Goal: Task Accomplishment & Management: Complete application form

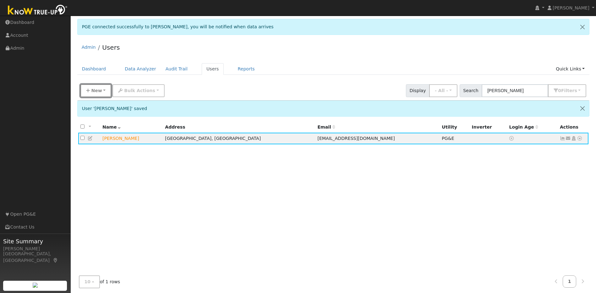
click at [100, 92] on span "New" at bounding box center [96, 90] width 11 height 5
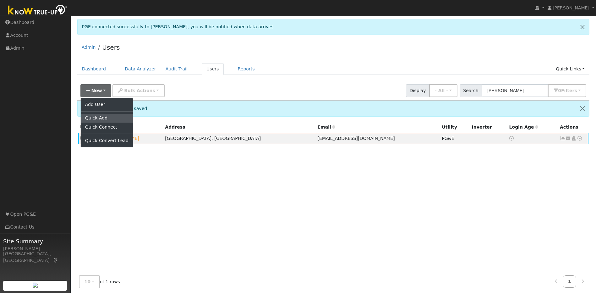
click at [107, 117] on link "Quick Add" at bounding box center [107, 118] width 52 height 9
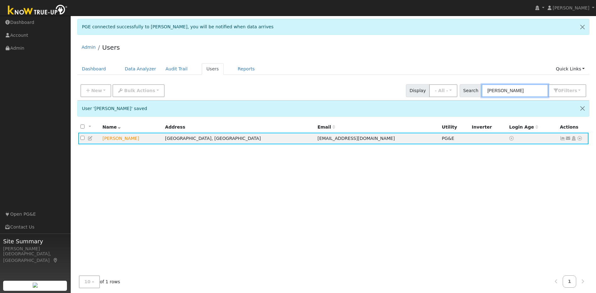
drag, startPoint x: 524, startPoint y: 92, endPoint x: 491, endPoint y: 92, distance: 32.4
click at [313, 92] on input "adrienne w" at bounding box center [515, 90] width 67 height 13
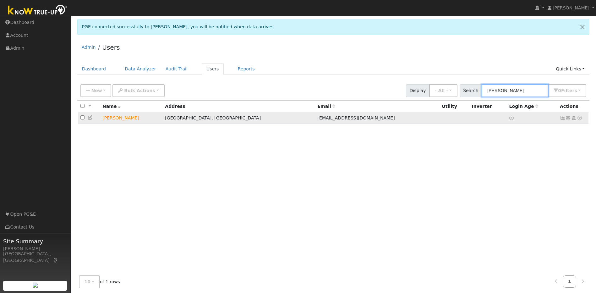
type input "gary jones"
click at [313, 120] on icon at bounding box center [580, 118] width 6 height 4
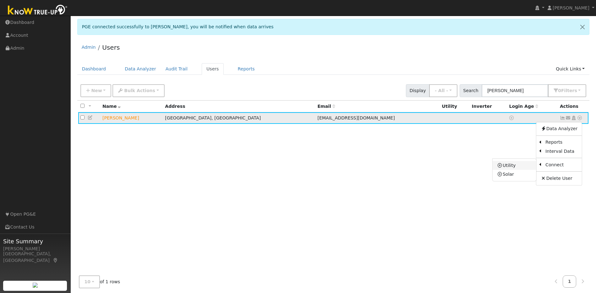
click at [313, 167] on link "Utility" at bounding box center [515, 165] width 44 height 9
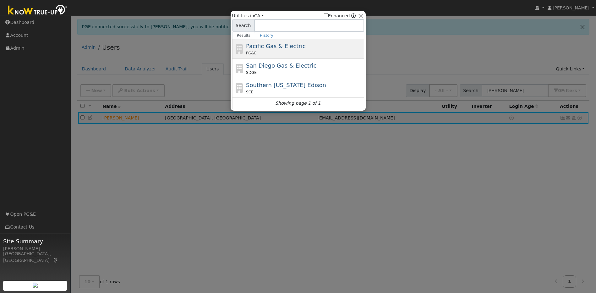
click at [279, 47] on span "Pacific Gas & Electric" at bounding box center [275, 46] width 59 height 7
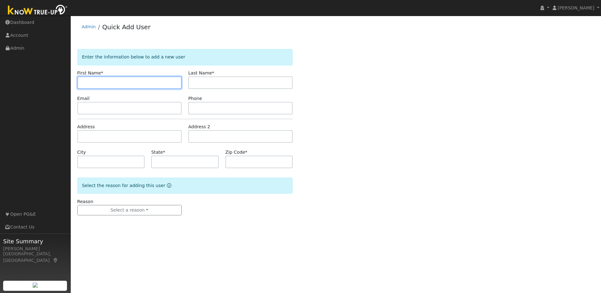
paste input "[PERSON_NAME]"
type input "[PERSON_NAME]"
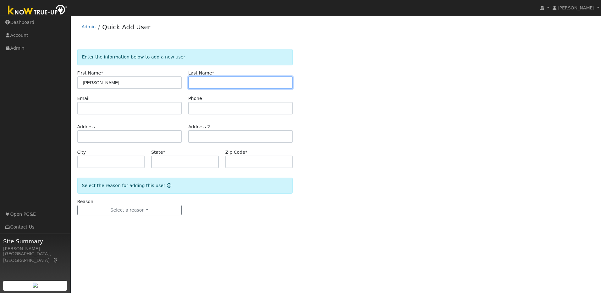
paste input "[PERSON_NAME]"
type input "[PERSON_NAME]"
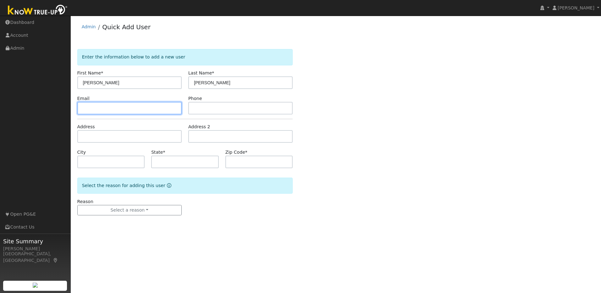
click at [134, 110] on input "text" at bounding box center [129, 108] width 104 height 13
paste input "[PHONE_NUMBER]"
type input "[PHONE_NUMBER]"
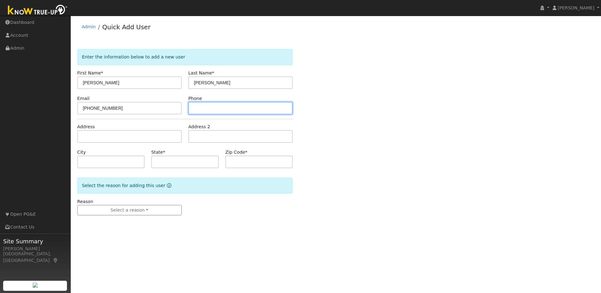
click at [216, 109] on input "text" at bounding box center [240, 108] width 104 height 13
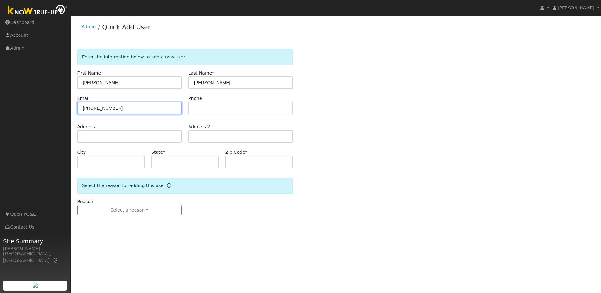
drag, startPoint x: 125, startPoint y: 107, endPoint x: 81, endPoint y: 107, distance: 43.4
click at [81, 107] on input "[PHONE_NUMBER]" at bounding box center [129, 108] width 104 height 13
paste input "[EMAIL_ADDRESS][DOMAIN_NAME]"
type input "[EMAIL_ADDRESS][DOMAIN_NAME]"
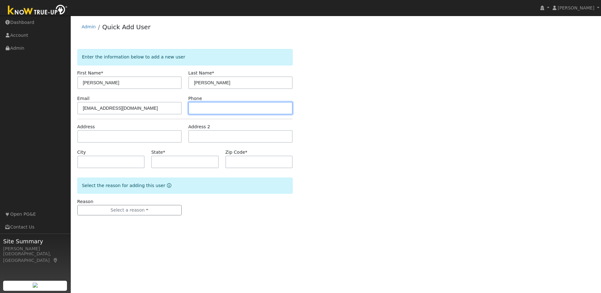
click at [225, 108] on input "text" at bounding box center [240, 108] width 104 height 13
paste input "[PHONE_NUMBER]"
type input "[PHONE_NUMBER]"
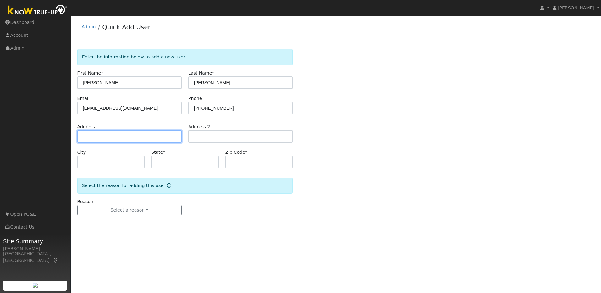
click at [140, 137] on input "text" at bounding box center [129, 136] width 104 height 13
paste input "[STREET_ADDRESS][PERSON_NAME]"
type input "[STREET_ADDRESS][PERSON_NAME]"
type input "[GEOGRAPHIC_DATA]"
type input "CA"
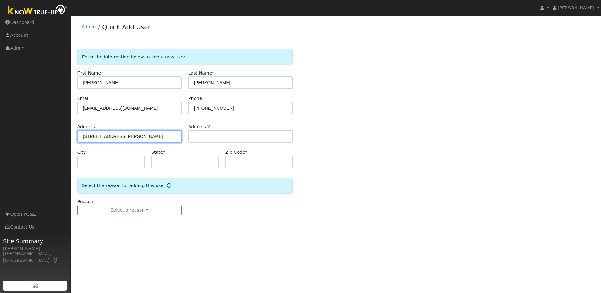
type input "95746"
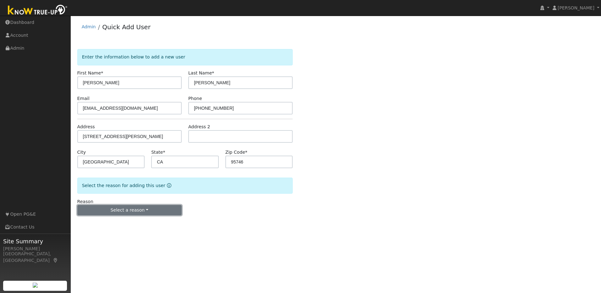
click at [156, 213] on button "Select a reason" at bounding box center [129, 210] width 104 height 11
click at [125, 224] on link "New lead" at bounding box center [112, 223] width 69 height 9
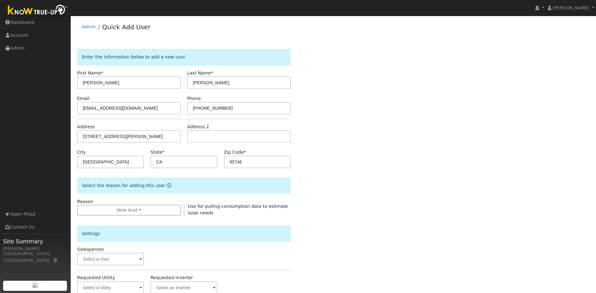
scroll to position [114, 0]
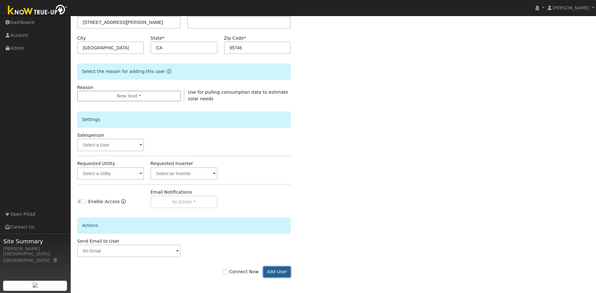
click at [281, 269] on button "Add User" at bounding box center [276, 272] width 27 height 11
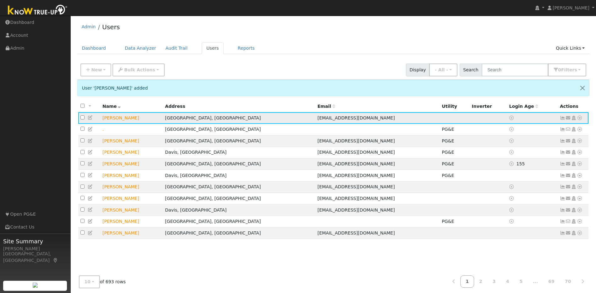
click at [89, 118] on icon at bounding box center [91, 117] width 6 height 4
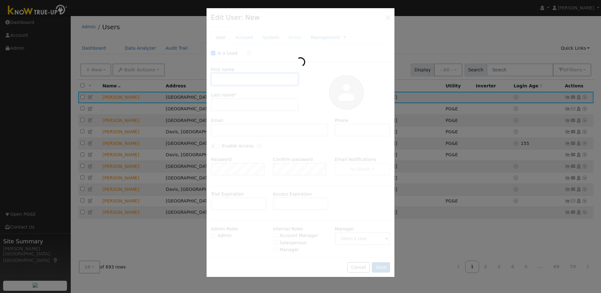
checkbox input "true"
type input "[PERSON_NAME]"
type input "[EMAIL_ADDRESS][DOMAIN_NAME]"
type input "[PHONE_NUMBER]"
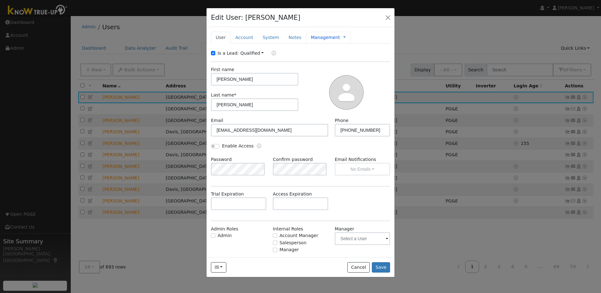
click at [315, 38] on link "Management" at bounding box center [325, 37] width 29 height 7
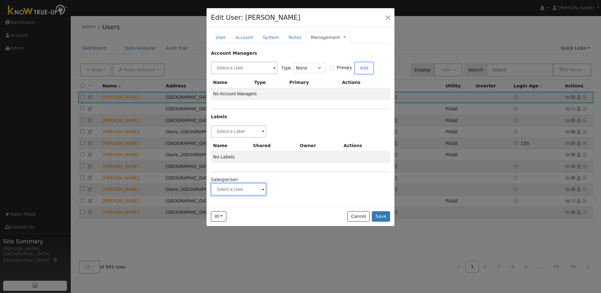
click at [257, 190] on input "text" at bounding box center [238, 189] width 55 height 13
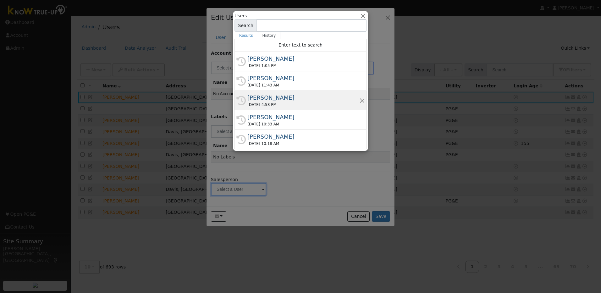
click at [279, 101] on div "Matt Bilyeu" at bounding box center [303, 97] width 112 height 8
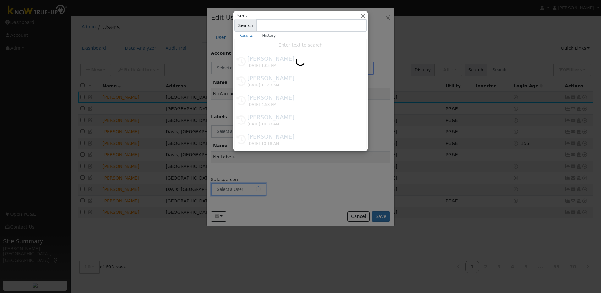
type input "Matt Bilyeu"
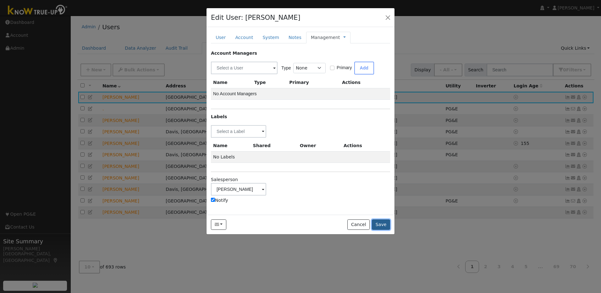
drag, startPoint x: 378, startPoint y: 226, endPoint x: 376, endPoint y: 222, distance: 4.2
click at [378, 226] on button "Save" at bounding box center [381, 224] width 18 height 11
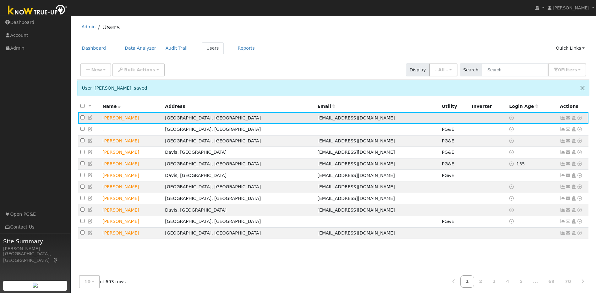
click at [581, 119] on icon at bounding box center [580, 118] width 6 height 4
click at [502, 167] on icon at bounding box center [500, 165] width 6 height 4
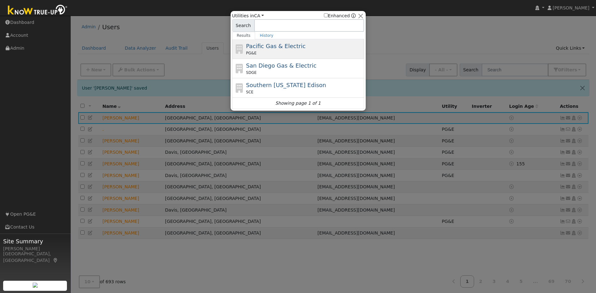
click at [292, 47] on span "Pacific Gas & Electric" at bounding box center [275, 46] width 59 height 7
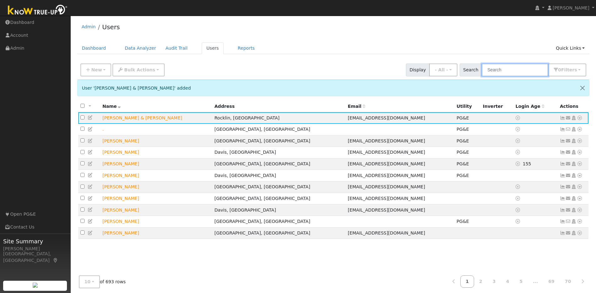
click at [521, 67] on input "text" at bounding box center [515, 70] width 67 height 13
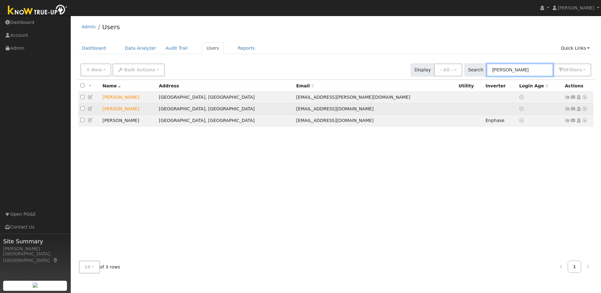
type input "gary"
click at [584, 110] on icon at bounding box center [585, 109] width 6 height 4
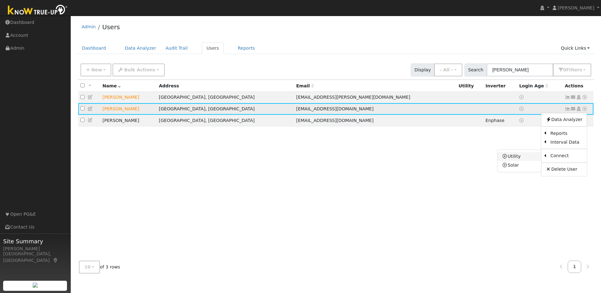
click at [520, 159] on link "Utility" at bounding box center [520, 156] width 44 height 9
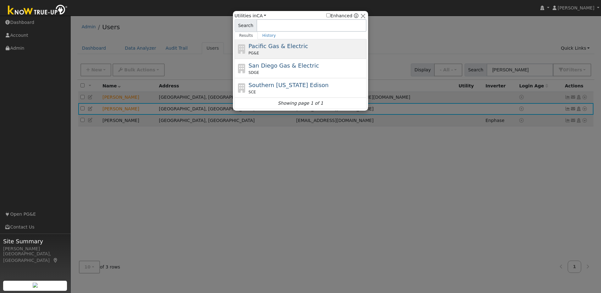
click at [297, 48] on span "Pacific Gas & Electric" at bounding box center [278, 46] width 59 height 7
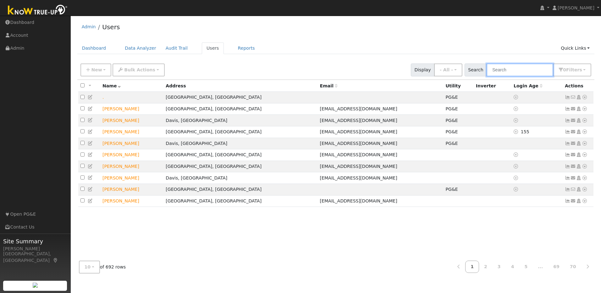
click at [528, 71] on input "text" at bounding box center [520, 70] width 67 height 13
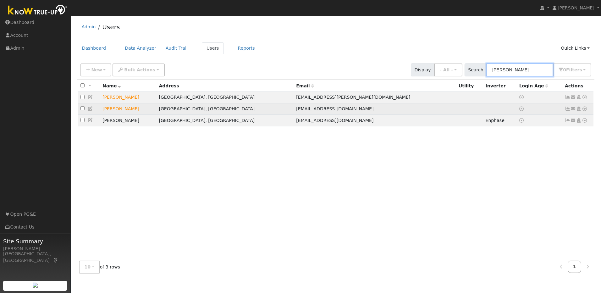
type input "[PERSON_NAME]"
click at [584, 110] on icon at bounding box center [585, 109] width 6 height 4
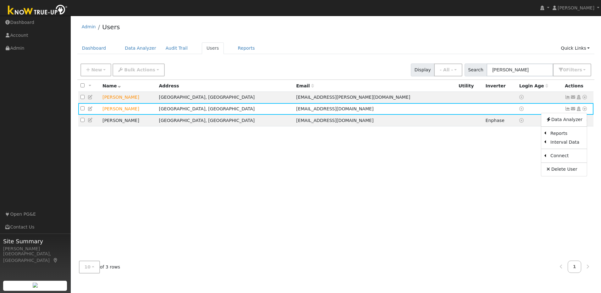
click at [502, 169] on div "All None All on page None on page Name Address Email Utility Inverter Login Age…" at bounding box center [336, 168] width 518 height 176
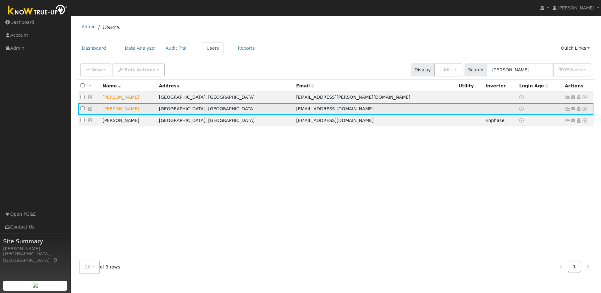
click at [584, 110] on icon at bounding box center [585, 109] width 6 height 4
click at [529, 157] on link "Utility" at bounding box center [520, 156] width 44 height 9
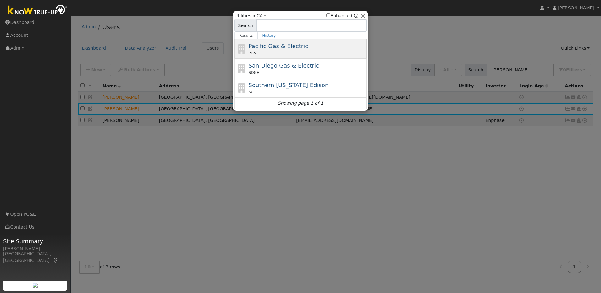
click at [273, 52] on div "PG&E" at bounding box center [307, 53] width 117 height 6
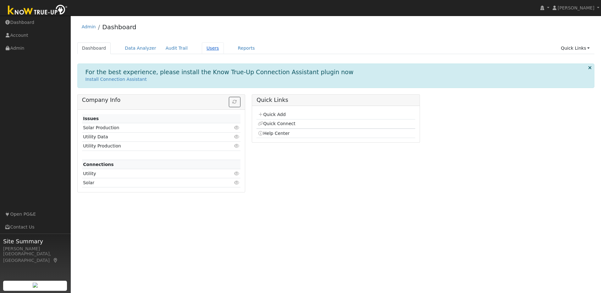
click at [202, 46] on link "Users" at bounding box center [213, 48] width 22 height 12
click at [207, 51] on link "Users" at bounding box center [213, 48] width 22 height 12
click at [202, 48] on link "Users" at bounding box center [213, 48] width 22 height 12
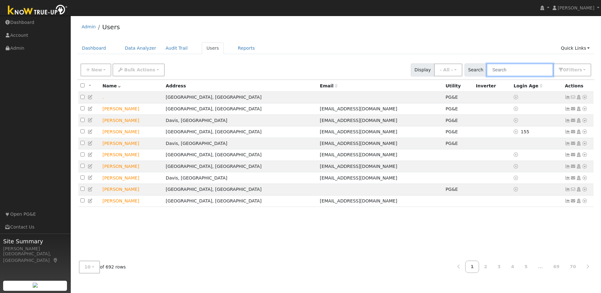
click at [535, 67] on input "text" at bounding box center [520, 70] width 67 height 13
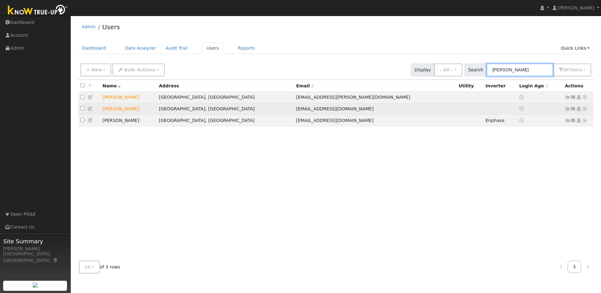
type input "[PERSON_NAME]"
click at [584, 111] on icon at bounding box center [585, 109] width 6 height 4
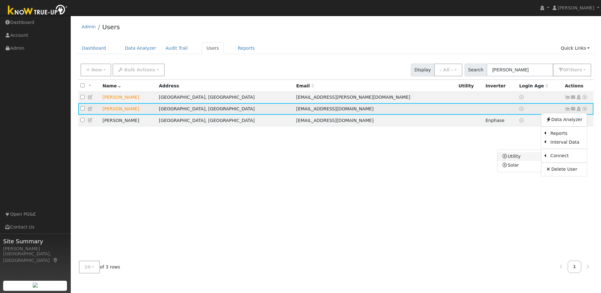
click at [528, 158] on link "Utility" at bounding box center [520, 156] width 44 height 9
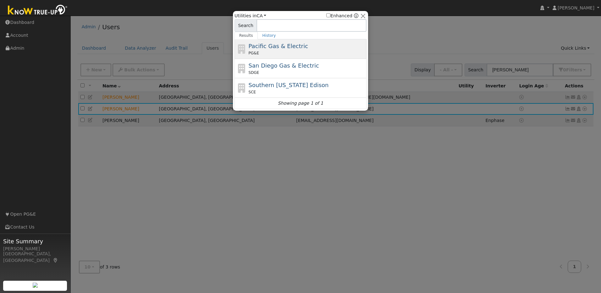
click at [294, 43] on span "Pacific Gas & Electric" at bounding box center [278, 46] width 59 height 7
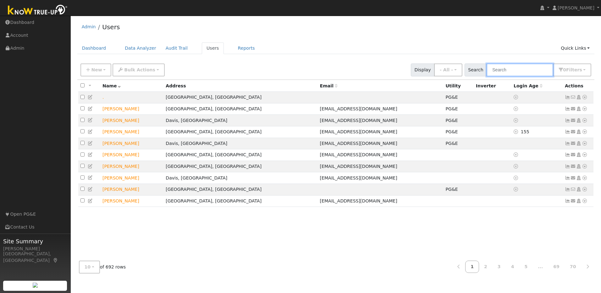
click at [507, 70] on input "text" at bounding box center [520, 70] width 67 height 13
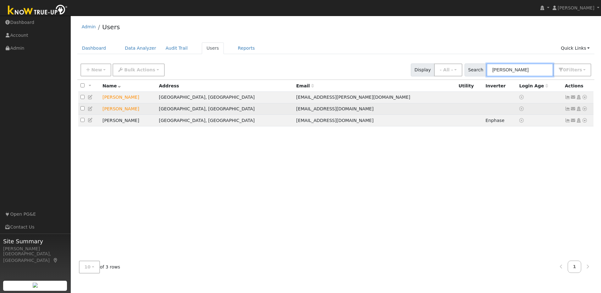
type input "Gary"
click at [585, 111] on icon at bounding box center [585, 109] width 6 height 4
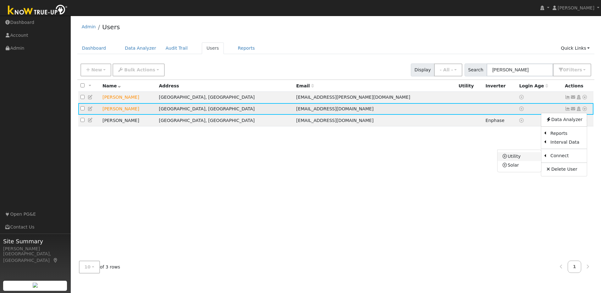
click at [518, 157] on link "Utility" at bounding box center [520, 156] width 44 height 9
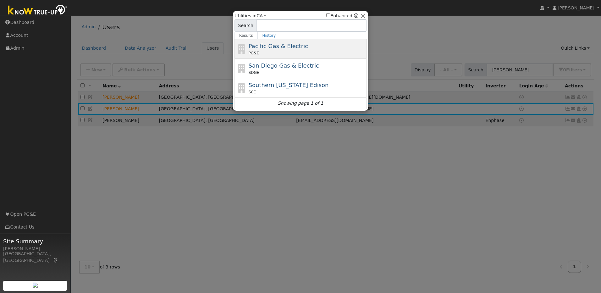
click at [311, 51] on div "PG&E" at bounding box center [307, 53] width 117 height 6
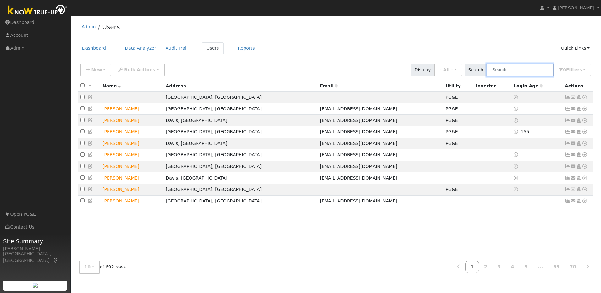
click at [533, 70] on input "text" at bounding box center [520, 70] width 67 height 13
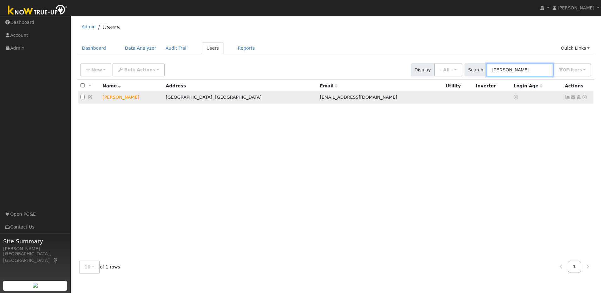
type input "[PERSON_NAME]"
click at [584, 98] on icon at bounding box center [585, 97] width 6 height 4
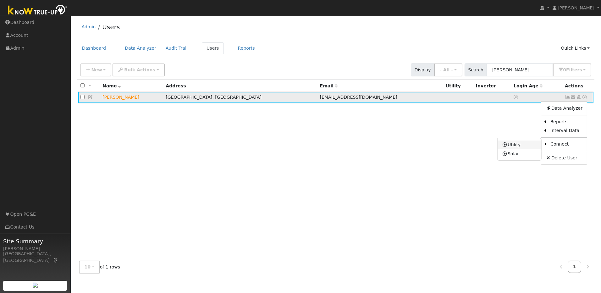
click at [526, 146] on link "Utility" at bounding box center [520, 145] width 44 height 9
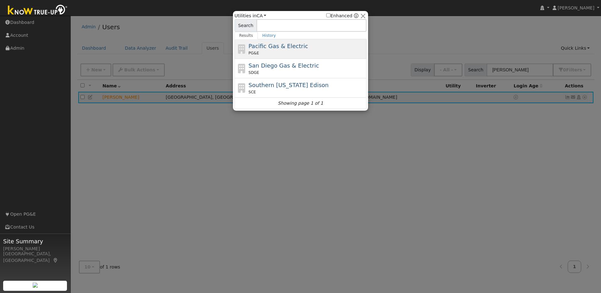
click at [304, 48] on div "Pacific Gas & Electric PG&E" at bounding box center [307, 49] width 117 height 14
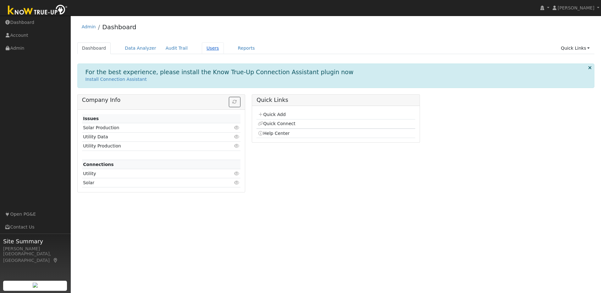
click at [207, 50] on link "Users" at bounding box center [213, 48] width 22 height 12
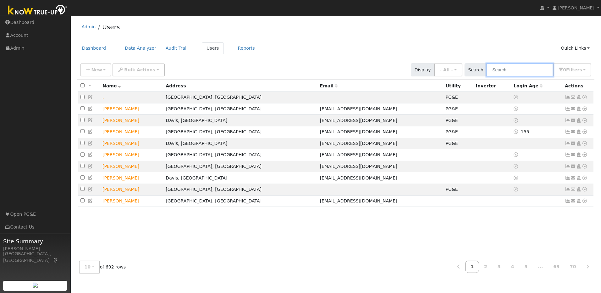
click at [517, 73] on input "text" at bounding box center [520, 70] width 67 height 13
type input "J"
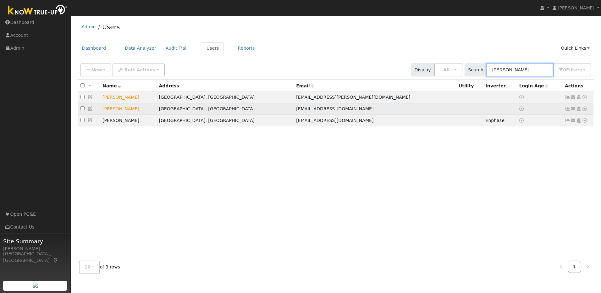
type input "Gary"
click at [584, 111] on icon at bounding box center [585, 109] width 6 height 4
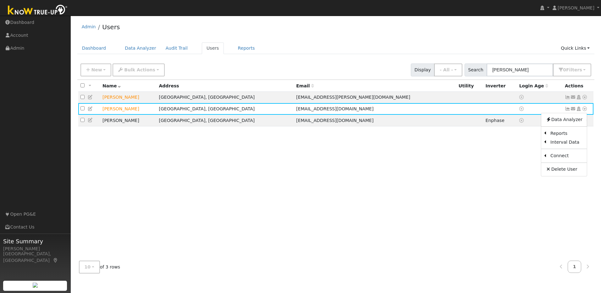
click at [0, 0] on link "Utility" at bounding box center [0, 0] width 0 height 0
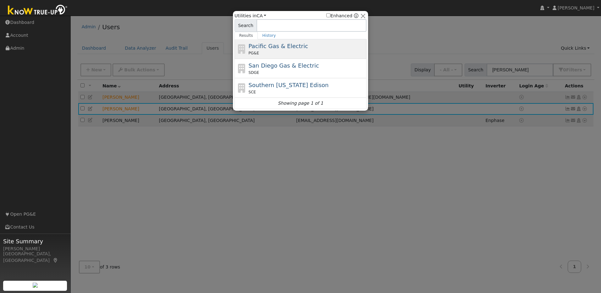
click at [308, 48] on div "Pacific Gas & Electric PG&E" at bounding box center [307, 49] width 117 height 14
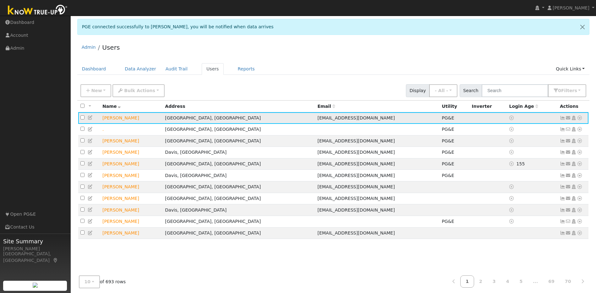
click at [564, 117] on icon at bounding box center [563, 118] width 6 height 4
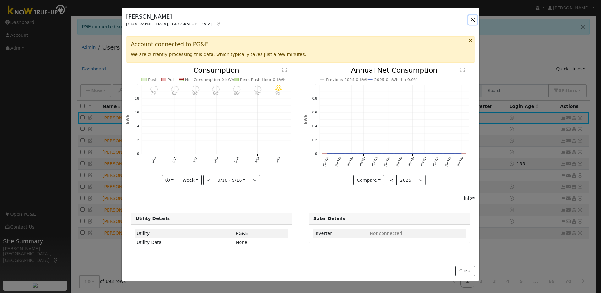
click at [474, 21] on button "button" at bounding box center [472, 19] width 9 height 9
